Goal: Check status: Check status

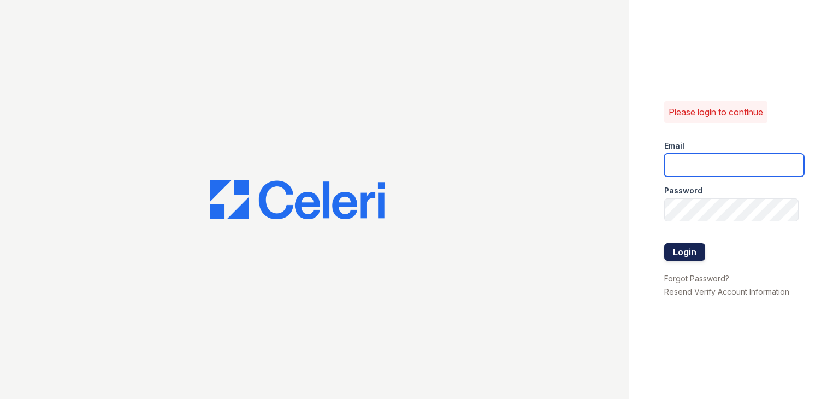
type input "888atgrandhopepark@trinity-pm.com"
click at [684, 248] on button "Login" at bounding box center [684, 251] width 41 height 17
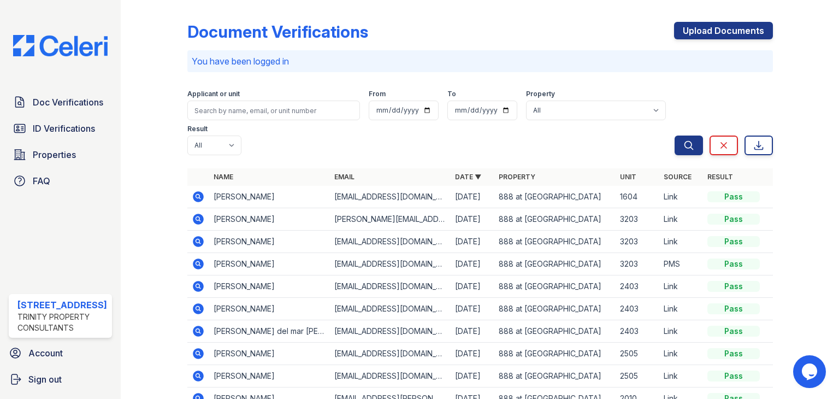
drag, startPoint x: 245, startPoint y: 123, endPoint x: 233, endPoint y: 114, distance: 14.9
click at [245, 123] on div "Applicant or unit From To Property All 888 at [GEOGRAPHIC_DATA] Result All Pass…" at bounding box center [430, 120] width 487 height 70
click at [233, 114] on input "search" at bounding box center [273, 110] width 173 height 20
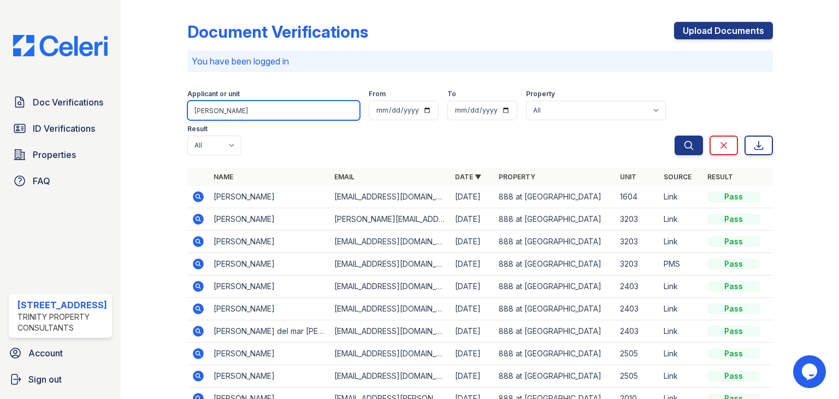
type input "[PERSON_NAME]"
click at [674, 135] on button "Search" at bounding box center [688, 145] width 28 height 20
